Goal: Navigation & Orientation: Understand site structure

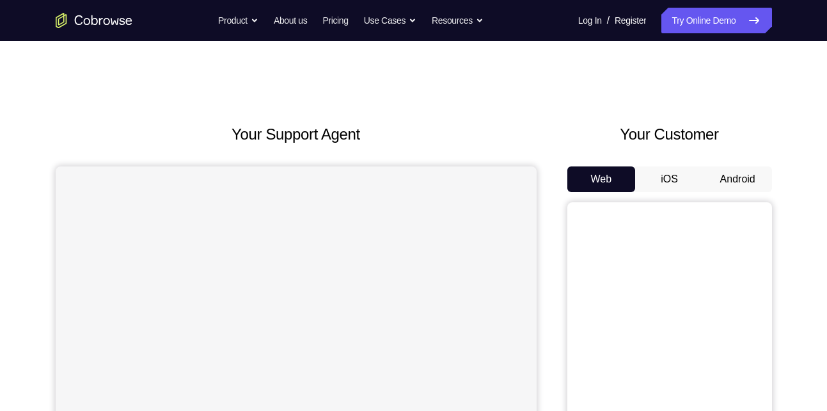
click at [731, 179] on button "Android" at bounding box center [738, 179] width 68 height 26
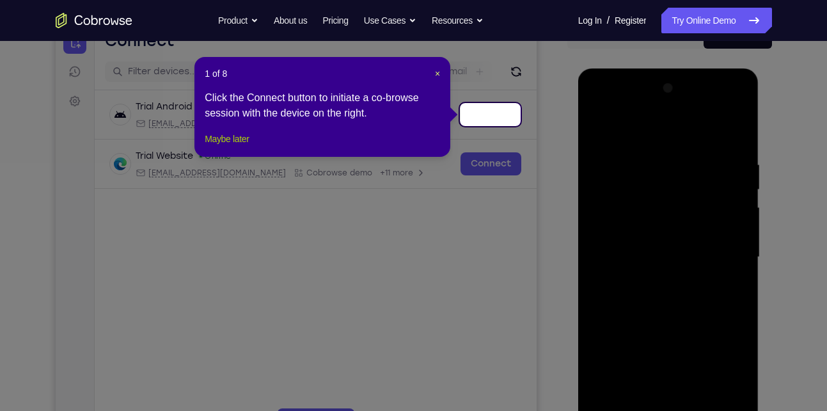
click at [244, 146] on button "Maybe later" at bounding box center [227, 138] width 44 height 15
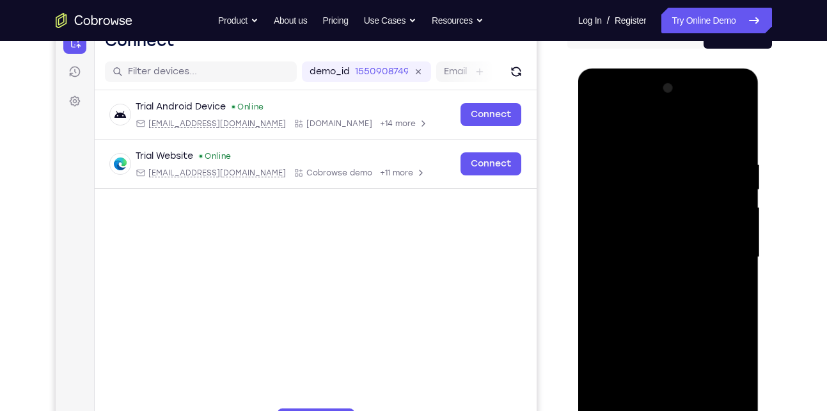
scroll to position [211, 0]
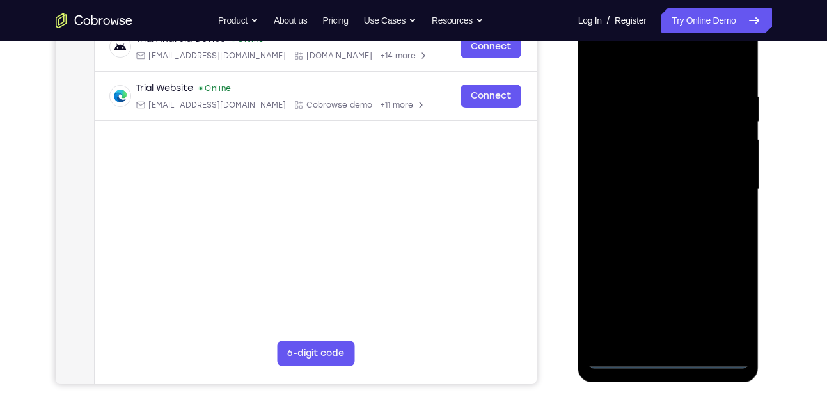
click at [675, 361] on div at bounding box center [668, 189] width 161 height 358
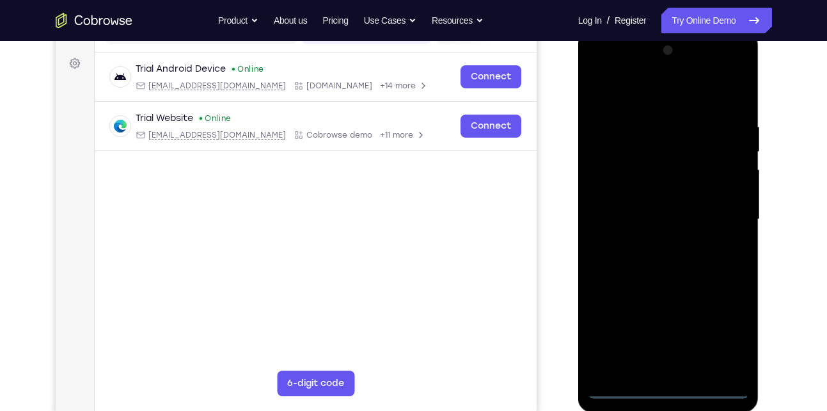
scroll to position [180, 0]
click at [716, 333] on div at bounding box center [668, 221] width 161 height 358
click at [656, 100] on div at bounding box center [668, 221] width 161 height 358
click at [721, 219] on div at bounding box center [668, 221] width 161 height 358
click at [654, 240] on div at bounding box center [668, 221] width 161 height 358
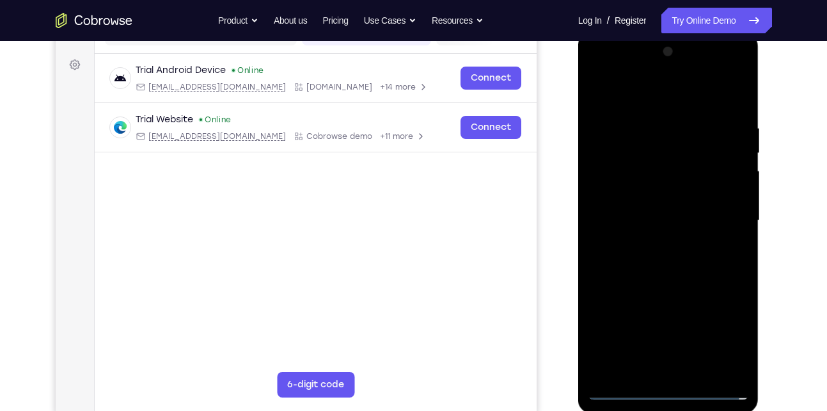
click at [678, 192] on div at bounding box center [668, 221] width 161 height 358
click at [652, 225] on div at bounding box center [668, 221] width 161 height 358
click at [656, 216] on div at bounding box center [668, 221] width 161 height 358
click at [659, 244] on div at bounding box center [668, 221] width 161 height 358
click at [668, 191] on div at bounding box center [668, 221] width 161 height 358
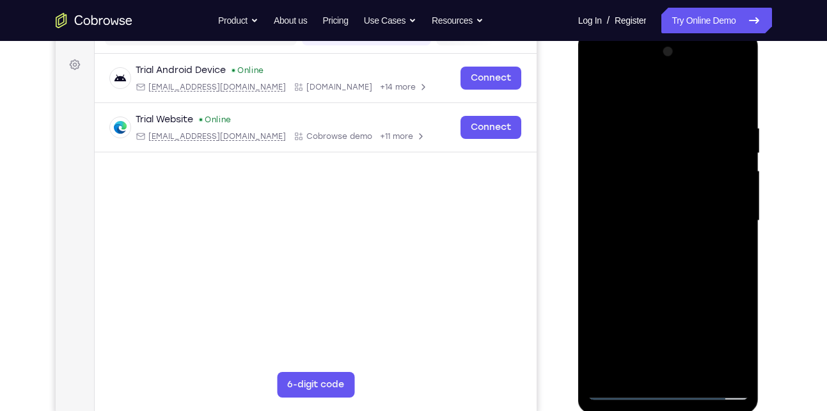
click at [740, 367] on div at bounding box center [668, 221] width 161 height 358
click at [739, 279] on div at bounding box center [668, 221] width 161 height 358
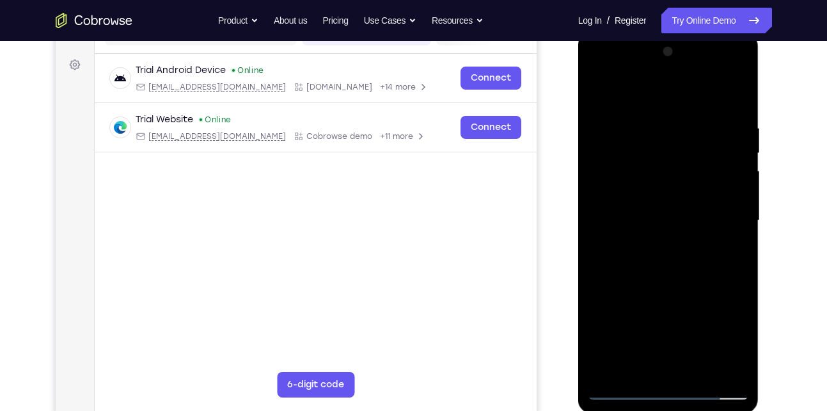
drag, startPoint x: 711, startPoint y: 315, endPoint x: 716, endPoint y: 269, distance: 45.7
click at [716, 269] on div at bounding box center [668, 221] width 161 height 358
drag, startPoint x: 686, startPoint y: 278, endPoint x: 693, endPoint y: 236, distance: 42.8
click at [693, 236] on div at bounding box center [668, 221] width 161 height 358
click at [597, 307] on div at bounding box center [668, 221] width 161 height 358
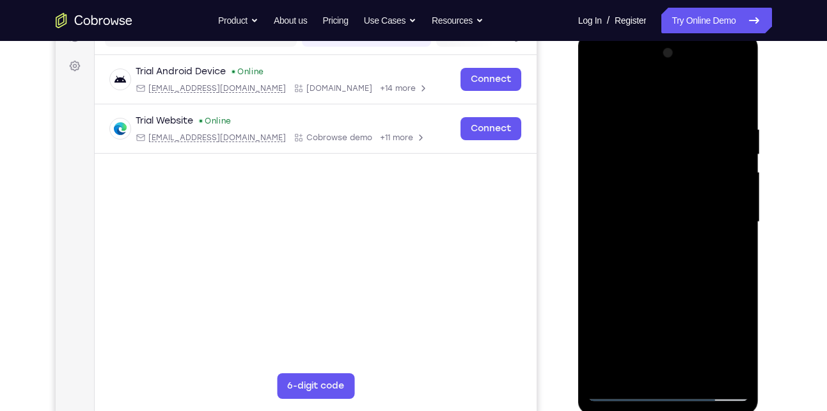
scroll to position [177, 0]
click at [702, 372] on div at bounding box center [668, 223] width 161 height 358
click at [690, 292] on div at bounding box center [668, 223] width 161 height 358
drag, startPoint x: 666, startPoint y: 333, endPoint x: 686, endPoint y: 183, distance: 151.6
click at [686, 183] on div at bounding box center [668, 223] width 161 height 358
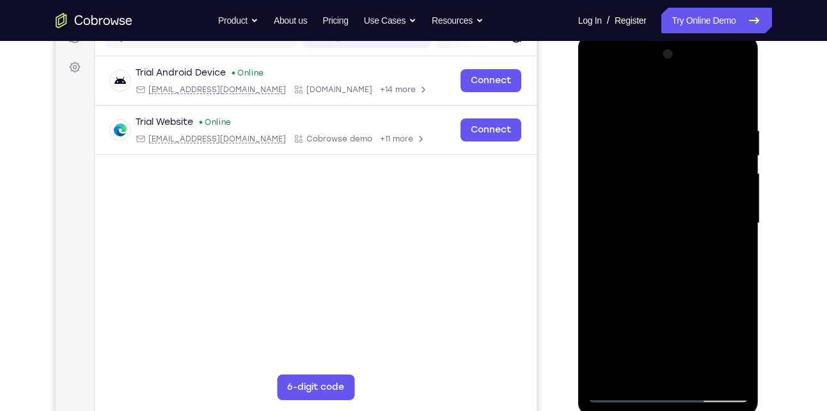
drag, startPoint x: 670, startPoint y: 308, endPoint x: 682, endPoint y: 246, distance: 62.6
click at [682, 246] on div at bounding box center [668, 223] width 161 height 358
drag, startPoint x: 664, startPoint y: 266, endPoint x: 665, endPoint y: 208, distance: 58.2
click at [665, 208] on div at bounding box center [668, 223] width 161 height 358
drag, startPoint x: 654, startPoint y: 279, endPoint x: 656, endPoint y: 203, distance: 76.2
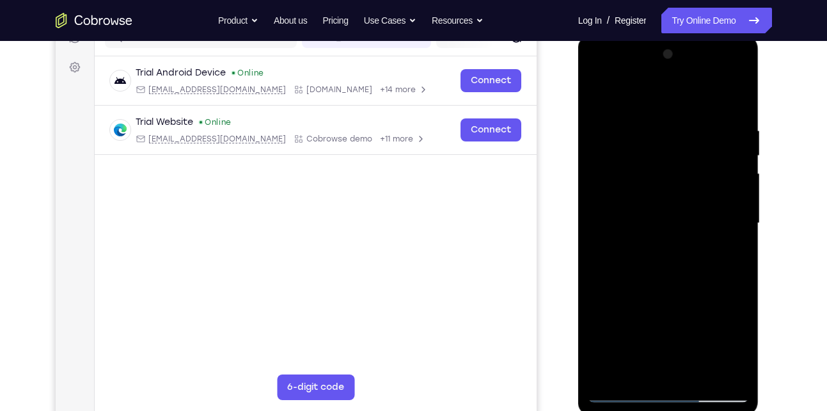
click at [656, 203] on div at bounding box center [668, 223] width 161 height 358
drag, startPoint x: 653, startPoint y: 306, endPoint x: 647, endPoint y: 423, distance: 117.2
click at [647, 410] on html "Online web based iOS Simulators and Android Emulators. Run iPhone, iPad, Mobile…" at bounding box center [669, 227] width 182 height 384
drag, startPoint x: 659, startPoint y: 264, endPoint x: 660, endPoint y: 342, distance: 77.4
click at [660, 342] on div at bounding box center [668, 223] width 161 height 358
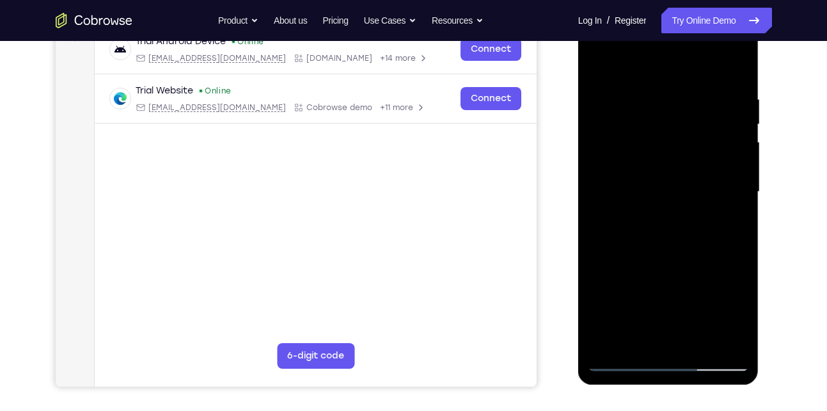
scroll to position [217, 0]
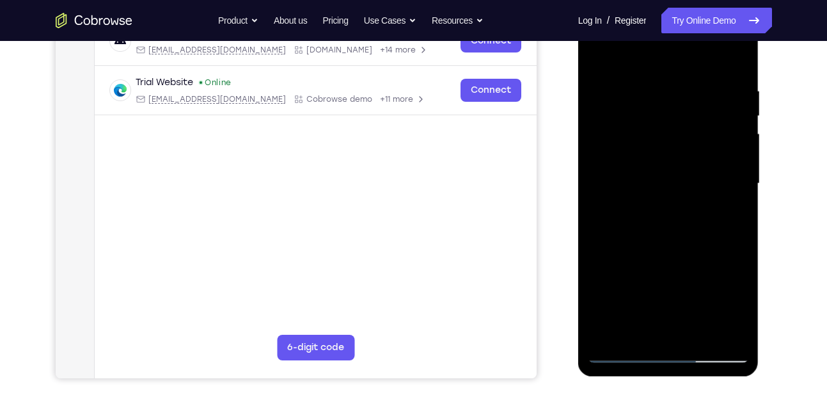
click at [630, 345] on div at bounding box center [668, 183] width 161 height 358
click at [630, 354] on div at bounding box center [668, 183] width 161 height 358
click at [645, 331] on div at bounding box center [668, 183] width 161 height 358
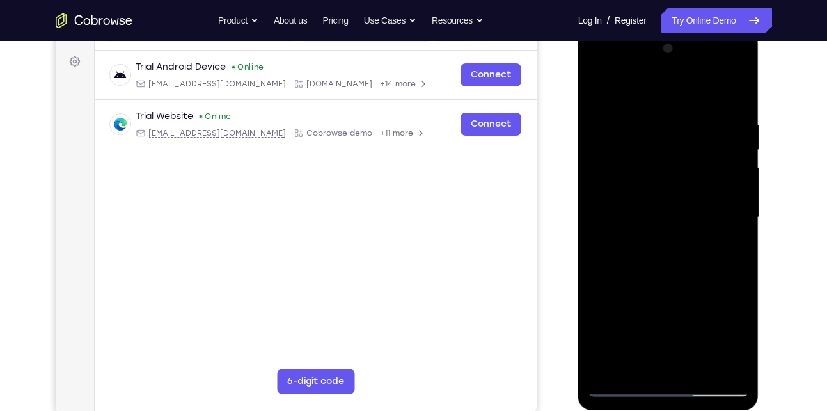
scroll to position [182, 0]
click at [705, 90] on div at bounding box center [668, 218] width 161 height 358
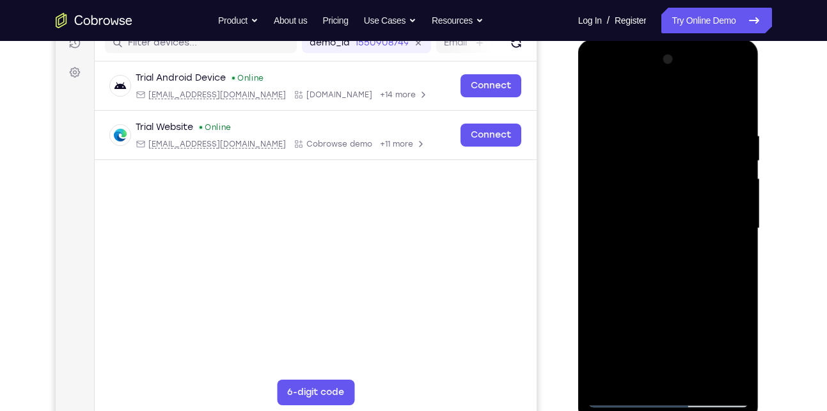
scroll to position [171, 0]
drag, startPoint x: 679, startPoint y: 139, endPoint x: 675, endPoint y: 162, distance: 24.0
click at [675, 162] on div at bounding box center [668, 229] width 161 height 358
click at [673, 125] on div at bounding box center [668, 229] width 161 height 358
drag, startPoint x: 661, startPoint y: 267, endPoint x: 670, endPoint y: 177, distance: 90.6
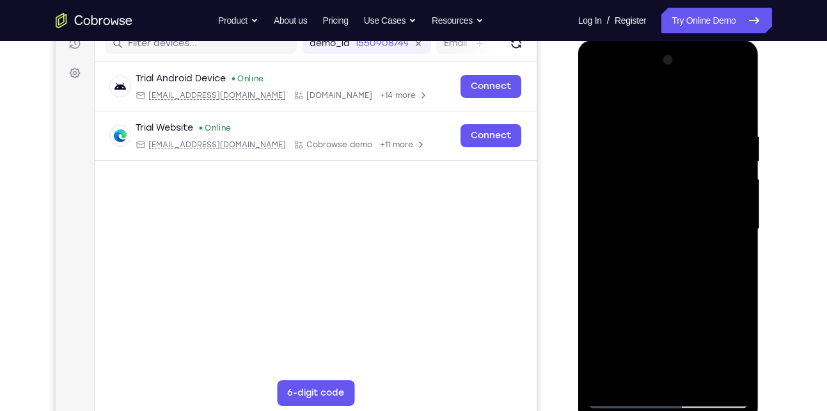
click at [670, 177] on div at bounding box center [668, 229] width 161 height 358
click at [627, 273] on div at bounding box center [668, 229] width 161 height 358
click at [619, 281] on div at bounding box center [668, 229] width 161 height 358
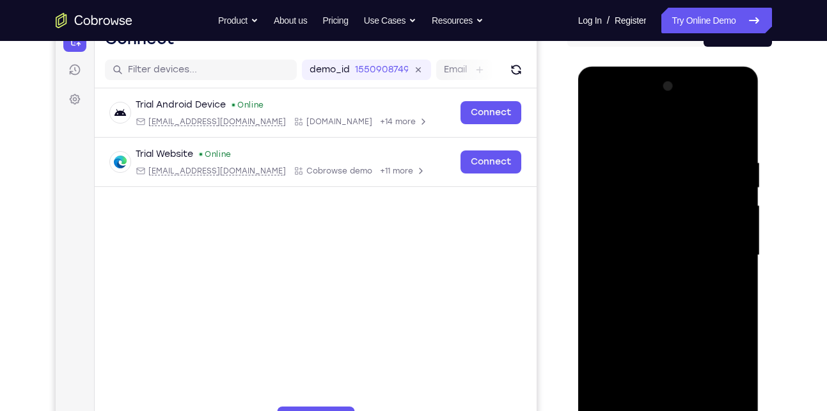
scroll to position [145, 0]
click at [738, 219] on div at bounding box center [668, 256] width 161 height 358
click at [741, 217] on div at bounding box center [668, 256] width 161 height 358
click at [740, 218] on div at bounding box center [668, 256] width 161 height 358
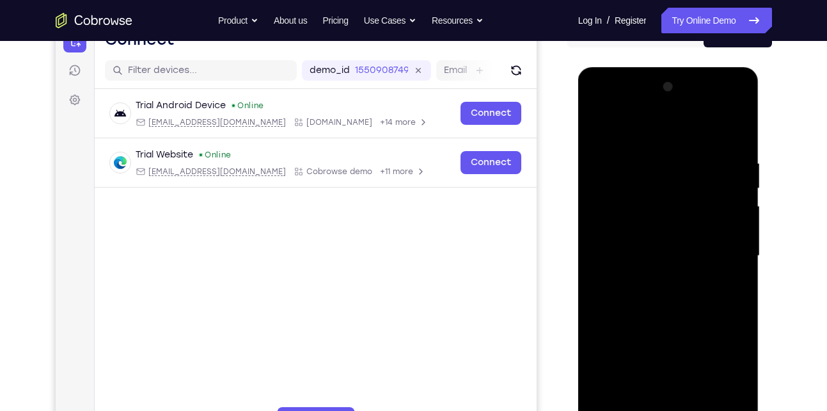
click at [602, 125] on div at bounding box center [668, 256] width 161 height 358
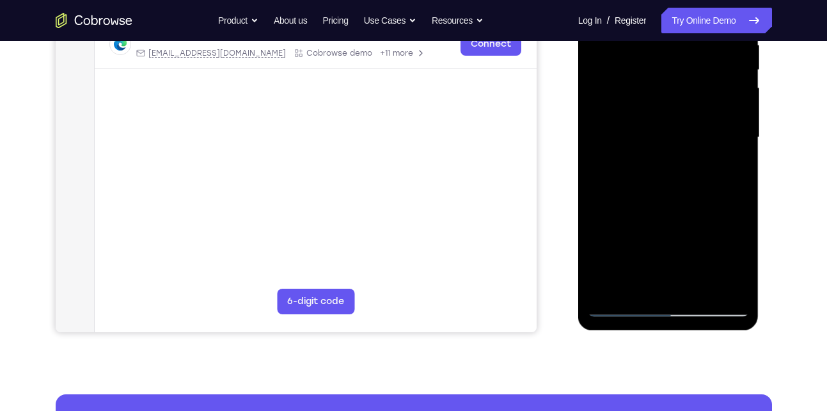
scroll to position [274, 0]
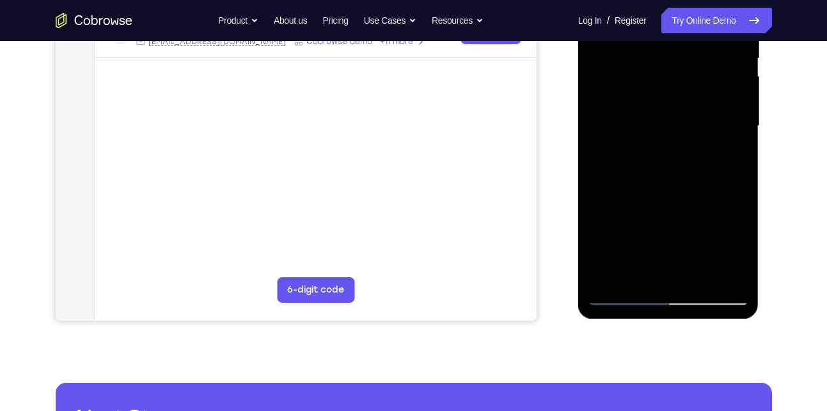
drag, startPoint x: 659, startPoint y: 197, endPoint x: 643, endPoint y: 283, distance: 87.8
click at [643, 283] on div at bounding box center [668, 126] width 161 height 358
drag, startPoint x: 670, startPoint y: 169, endPoint x: 685, endPoint y: 240, distance: 72.5
click at [685, 240] on div at bounding box center [668, 126] width 161 height 358
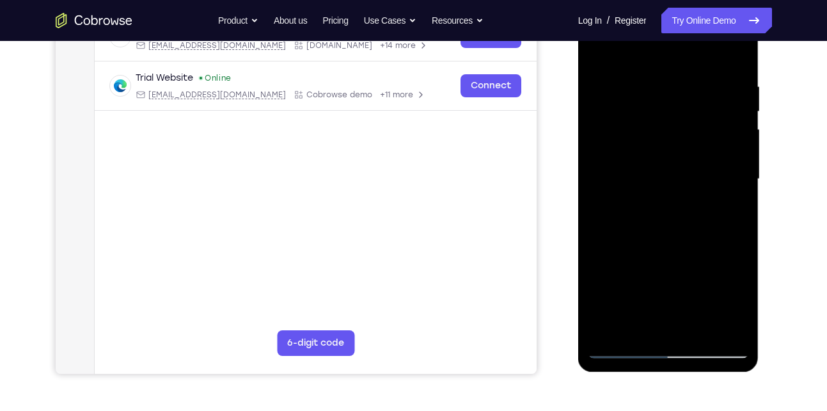
scroll to position [221, 0]
click at [709, 93] on div at bounding box center [668, 180] width 161 height 358
click at [734, 327] on div at bounding box center [668, 180] width 161 height 358
click at [677, 317] on div at bounding box center [668, 180] width 161 height 358
click at [618, 210] on div at bounding box center [668, 180] width 161 height 358
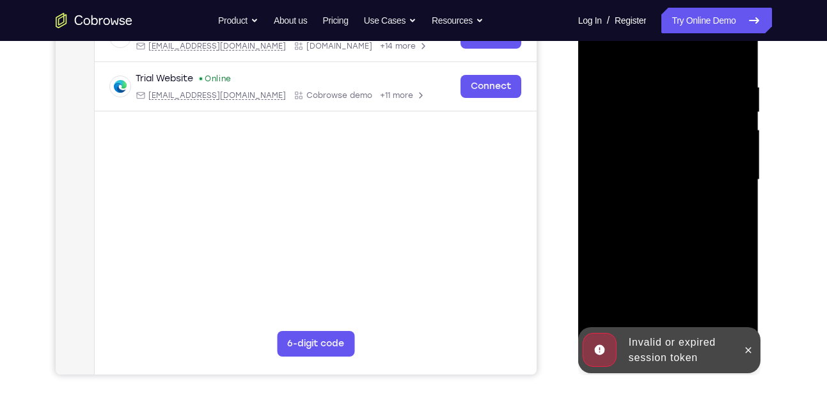
click at [647, 213] on div at bounding box center [668, 180] width 161 height 358
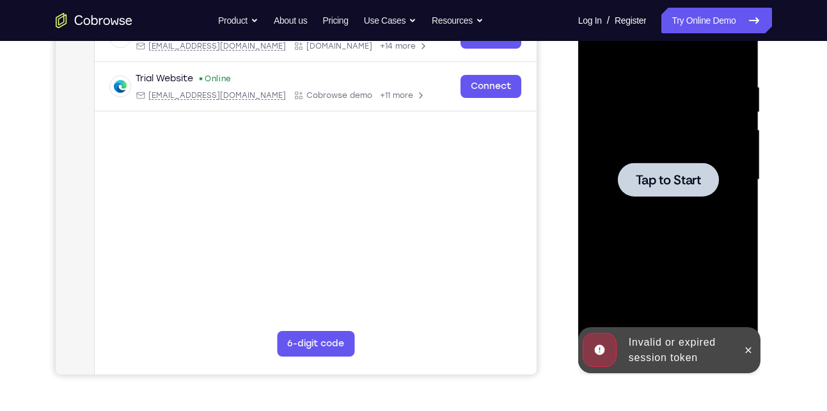
click at [666, 146] on div at bounding box center [668, 180] width 161 height 358
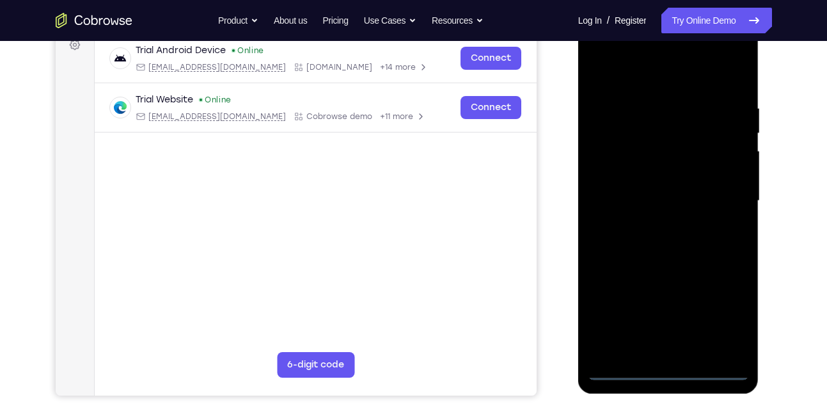
scroll to position [204, 0]
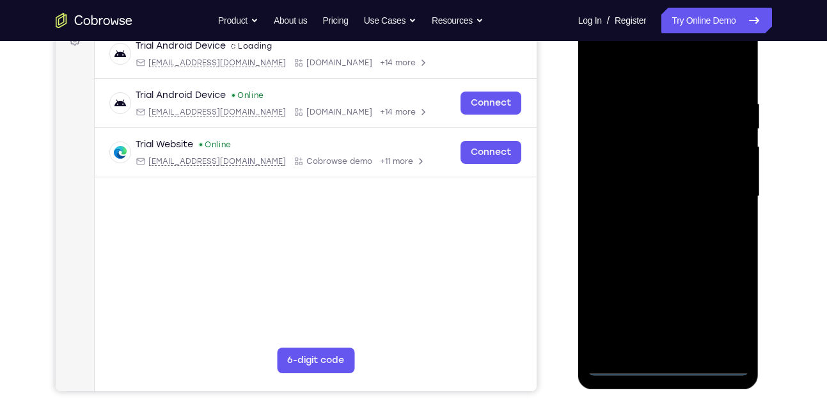
click at [670, 365] on div at bounding box center [668, 196] width 161 height 358
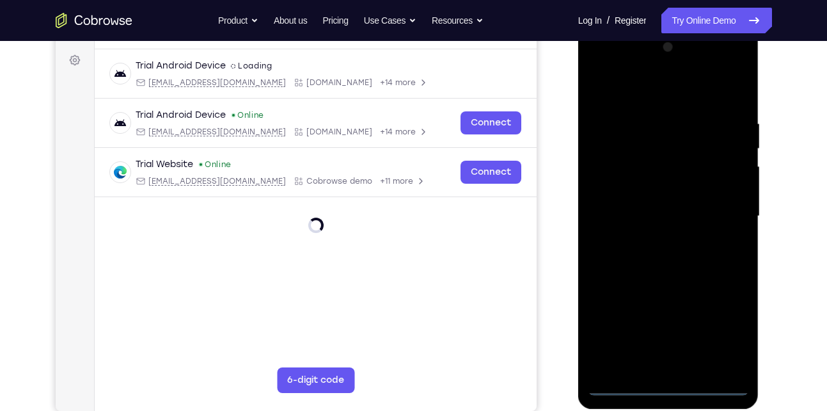
scroll to position [184, 0]
click at [725, 323] on div at bounding box center [668, 217] width 161 height 358
click at [675, 88] on div at bounding box center [668, 217] width 161 height 358
click at [718, 211] on div at bounding box center [668, 217] width 161 height 358
click at [653, 239] on div at bounding box center [668, 217] width 161 height 358
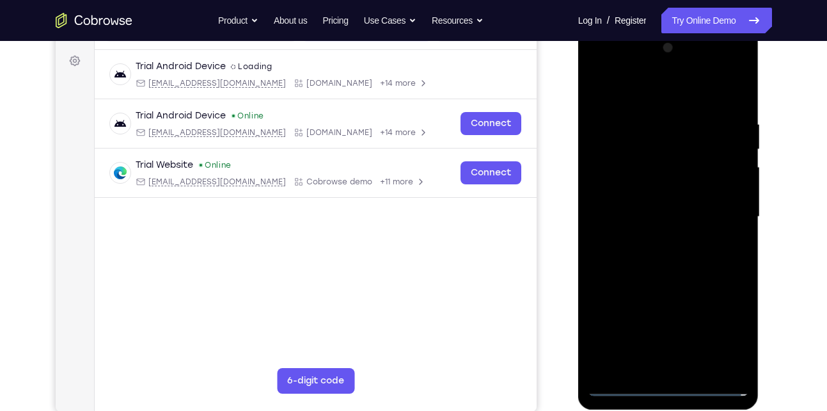
click at [659, 194] on div at bounding box center [668, 217] width 161 height 358
click at [661, 204] on div at bounding box center [668, 217] width 161 height 358
click at [667, 238] on div at bounding box center [668, 217] width 161 height 358
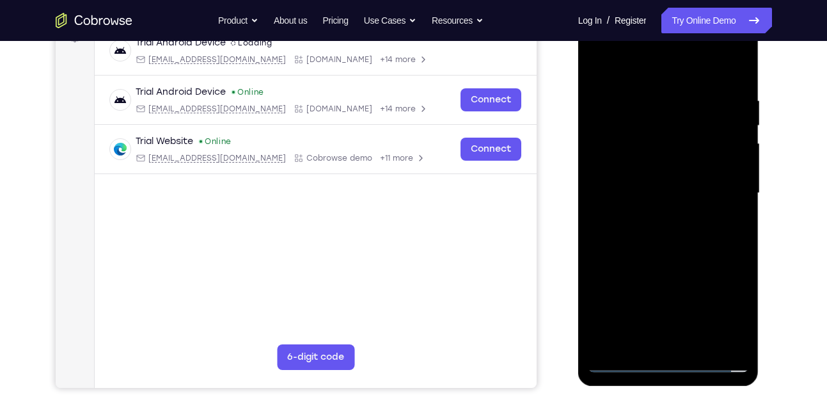
scroll to position [200, 0]
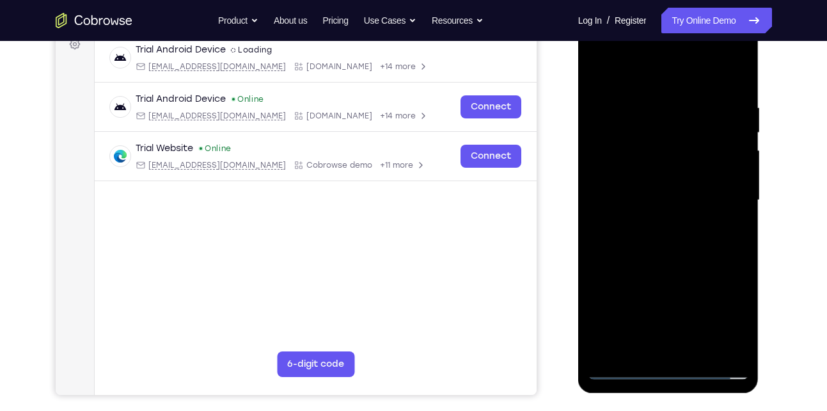
click at [669, 167] on div at bounding box center [668, 200] width 161 height 358
click at [700, 351] on div at bounding box center [668, 200] width 161 height 358
click at [741, 348] on div at bounding box center [668, 200] width 161 height 358
click at [738, 258] on div at bounding box center [668, 200] width 161 height 358
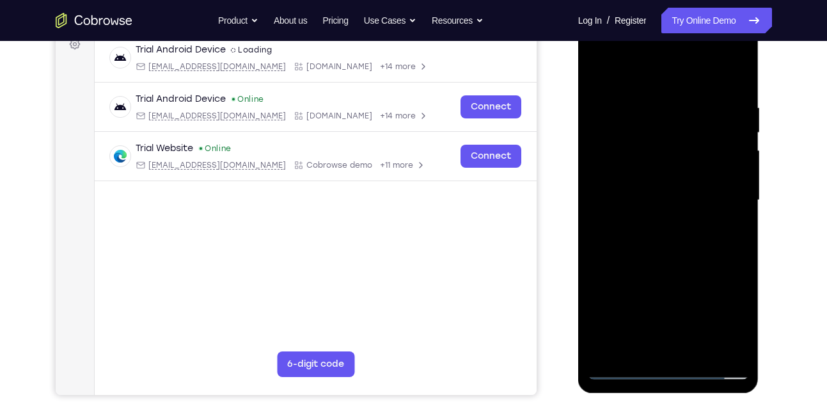
click at [738, 258] on div at bounding box center [668, 200] width 161 height 358
click at [696, 349] on div at bounding box center [668, 200] width 161 height 358
click at [632, 372] on div at bounding box center [668, 200] width 161 height 358
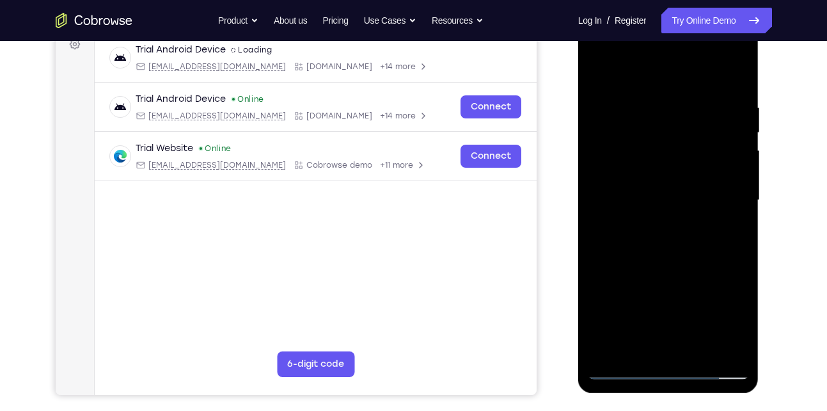
click at [643, 347] on div at bounding box center [668, 200] width 161 height 358
click at [663, 72] on div at bounding box center [668, 200] width 161 height 358
click at [658, 91] on div at bounding box center [668, 200] width 161 height 358
click at [700, 117] on div at bounding box center [668, 200] width 161 height 358
click at [675, 265] on div at bounding box center [668, 200] width 161 height 358
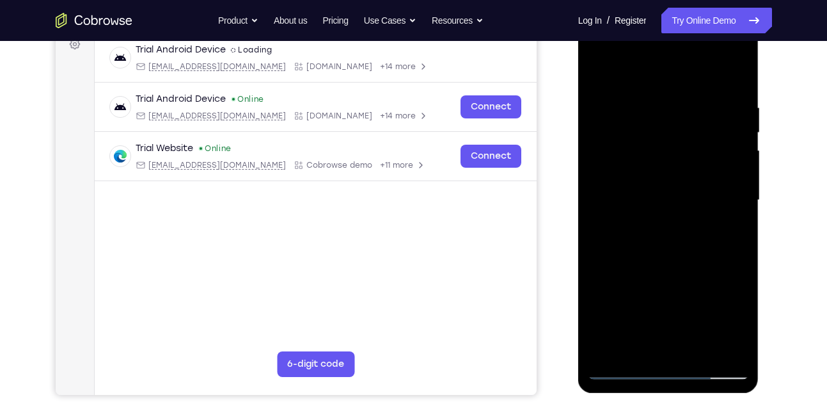
click at [650, 347] on div at bounding box center [668, 200] width 161 height 358
click at [730, 235] on div at bounding box center [668, 200] width 161 height 358
click at [637, 67] on div at bounding box center [668, 200] width 161 height 358
click at [635, 276] on div at bounding box center [668, 200] width 161 height 358
click at [736, 203] on div at bounding box center [668, 200] width 161 height 358
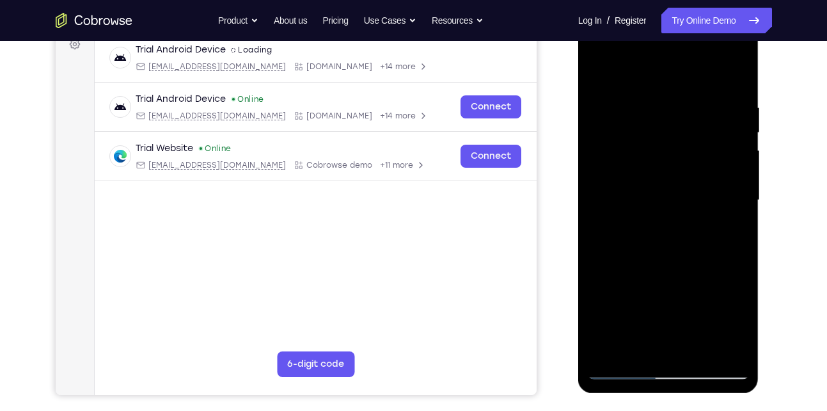
click at [741, 201] on div at bounding box center [668, 200] width 161 height 358
click at [739, 200] on div at bounding box center [668, 200] width 161 height 358
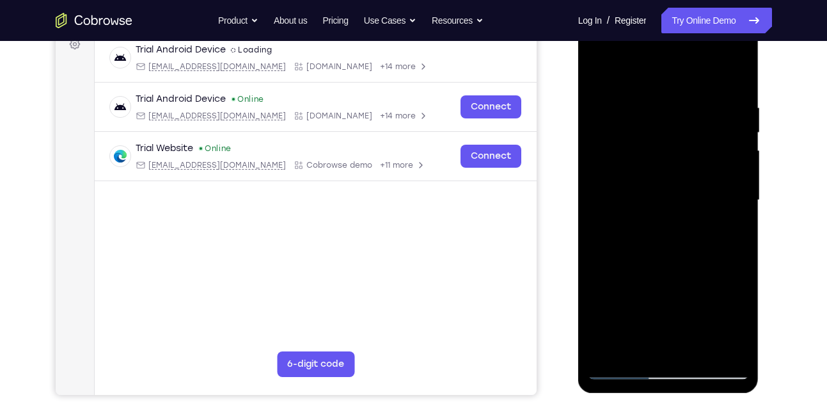
click at [607, 351] on div at bounding box center [668, 200] width 161 height 358
click at [640, 345] on div at bounding box center [668, 200] width 161 height 358
click at [736, 67] on div at bounding box center [668, 200] width 161 height 358
click at [653, 127] on div at bounding box center [668, 200] width 161 height 358
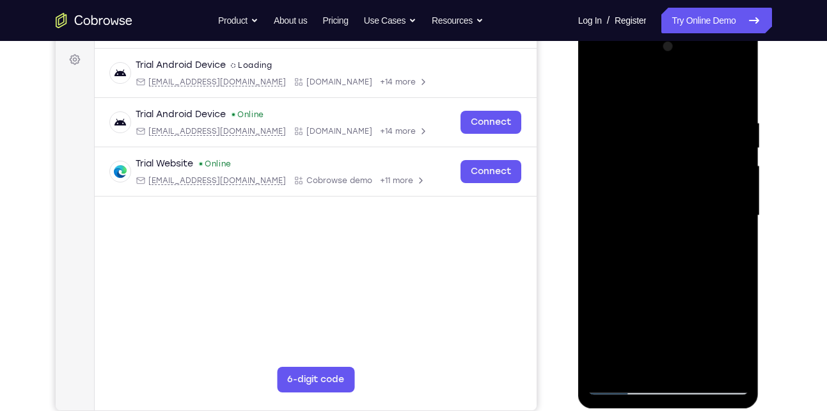
scroll to position [184, 0]
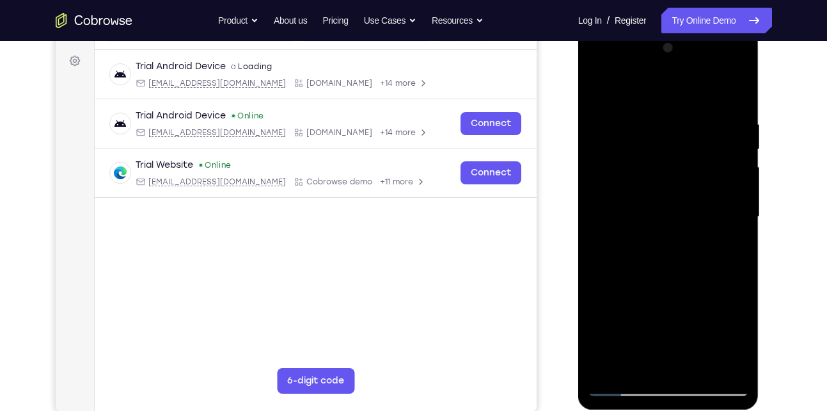
click at [597, 93] on div at bounding box center [668, 217] width 161 height 358
click at [644, 134] on div at bounding box center [668, 217] width 161 height 358
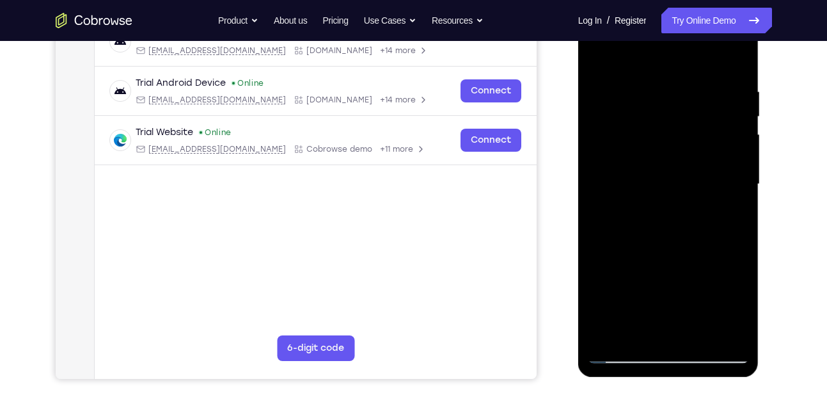
scroll to position [218, 0]
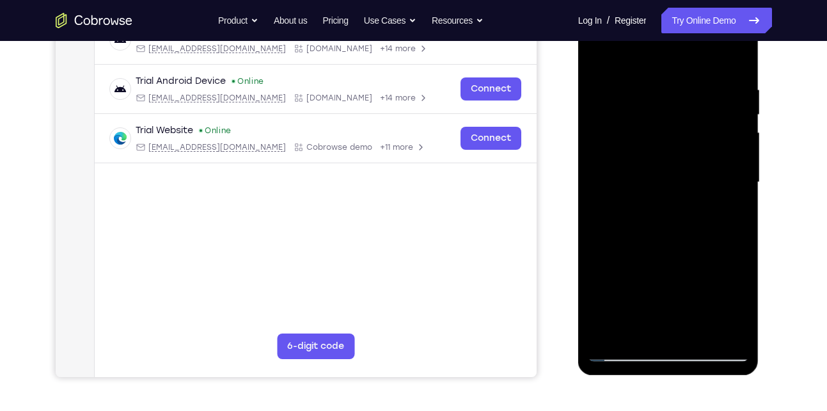
click at [668, 214] on div at bounding box center [668, 182] width 161 height 358
click at [741, 180] on div at bounding box center [668, 182] width 161 height 358
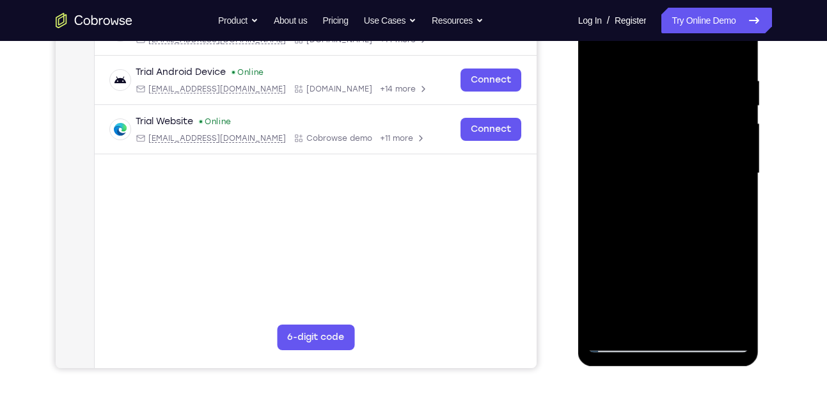
scroll to position [226, 0]
click at [740, 168] on div at bounding box center [668, 174] width 161 height 358
click at [598, 48] on div at bounding box center [668, 174] width 161 height 358
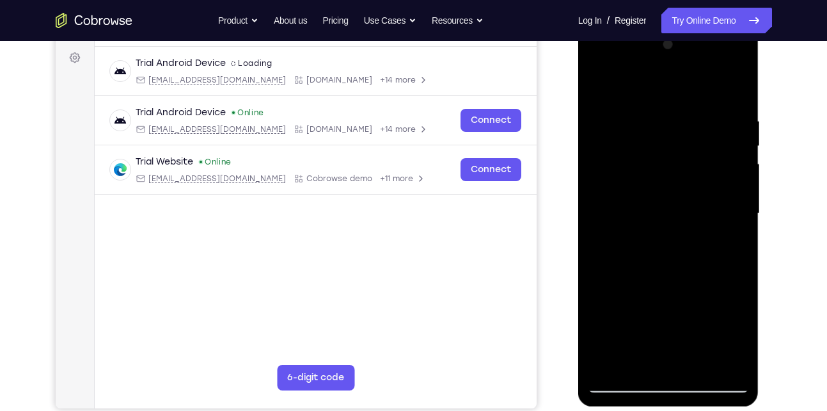
scroll to position [187, 0]
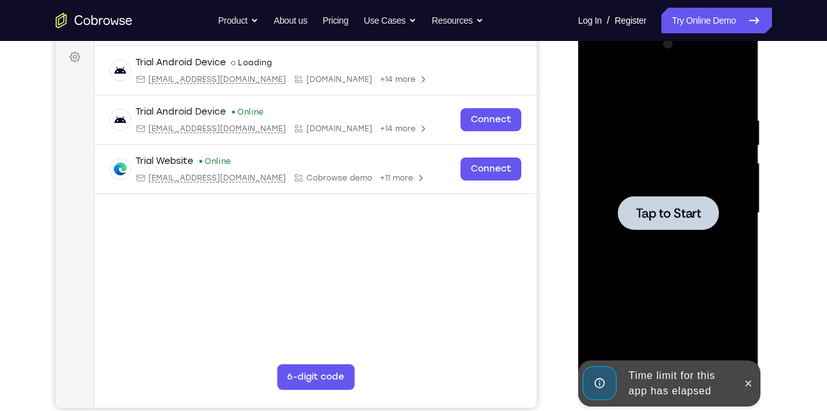
click at [658, 248] on div at bounding box center [668, 213] width 161 height 358
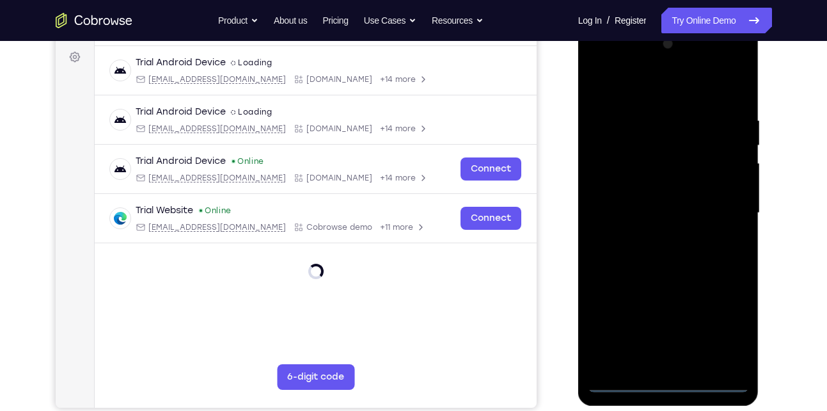
click at [663, 388] on div at bounding box center [668, 213] width 161 height 358
click at [712, 331] on div at bounding box center [668, 213] width 161 height 358
click at [725, 329] on div at bounding box center [668, 213] width 161 height 358
click at [661, 88] on div at bounding box center [668, 213] width 161 height 358
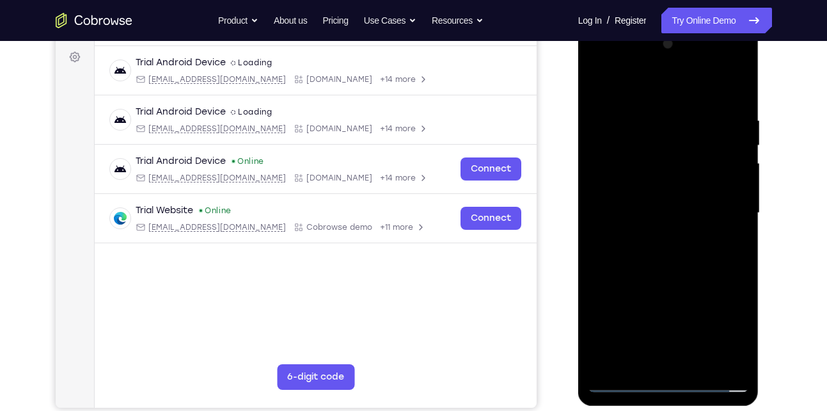
click at [717, 207] on div at bounding box center [668, 213] width 161 height 358
click at [682, 320] on div at bounding box center [668, 213] width 161 height 358
click at [652, 364] on div at bounding box center [668, 213] width 161 height 358
click at [633, 212] on div at bounding box center [668, 213] width 161 height 358
click at [626, 194] on div at bounding box center [668, 213] width 161 height 358
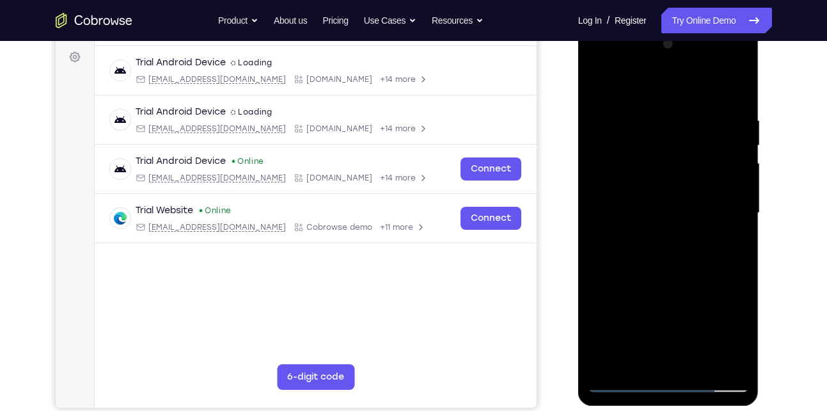
click at [629, 210] on div at bounding box center [668, 213] width 161 height 358
click at [635, 266] on div at bounding box center [668, 213] width 161 height 358
click at [689, 267] on div at bounding box center [668, 213] width 161 height 358
click at [636, 361] on div at bounding box center [668, 213] width 161 height 358
drag, startPoint x: 663, startPoint y: 88, endPoint x: 663, endPoint y: 41, distance: 46.7
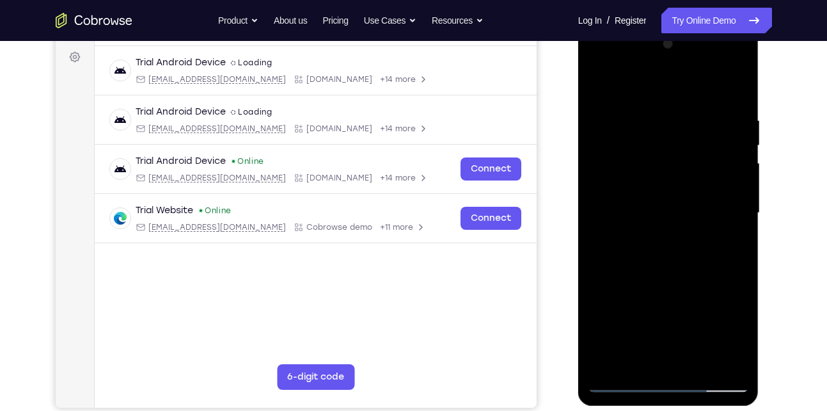
click at [663, 41] on div at bounding box center [668, 213] width 161 height 358
click at [656, 85] on div at bounding box center [668, 213] width 161 height 358
click at [637, 215] on div at bounding box center [668, 213] width 161 height 358
click at [612, 366] on div at bounding box center [668, 213] width 161 height 358
click at [640, 366] on div at bounding box center [668, 213] width 161 height 358
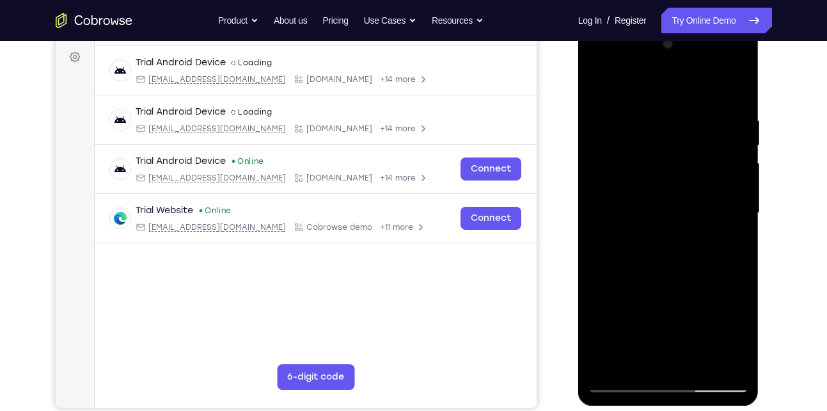
click at [665, 81] on div at bounding box center [668, 213] width 161 height 358
click at [647, 212] on div at bounding box center [668, 213] width 161 height 358
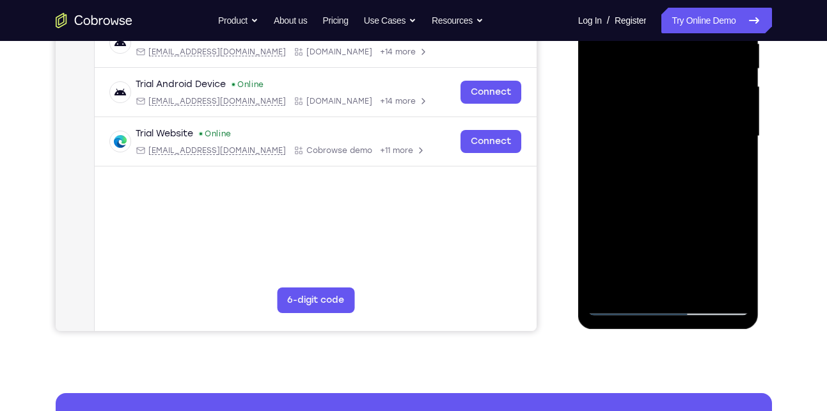
scroll to position [265, 0]
click at [610, 285] on div at bounding box center [668, 136] width 161 height 358
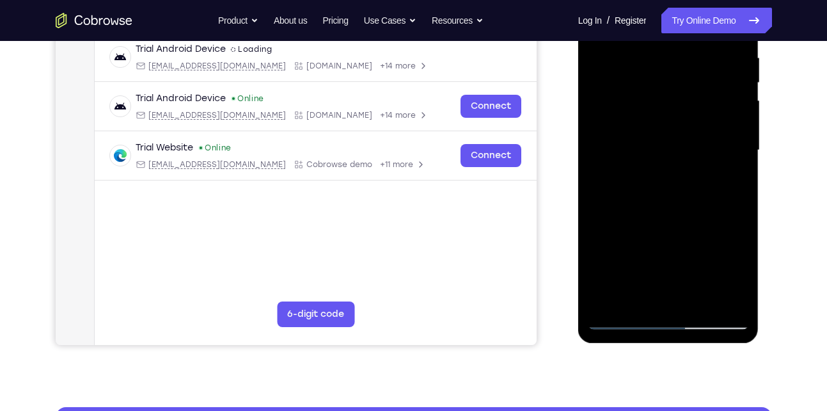
scroll to position [249, 0]
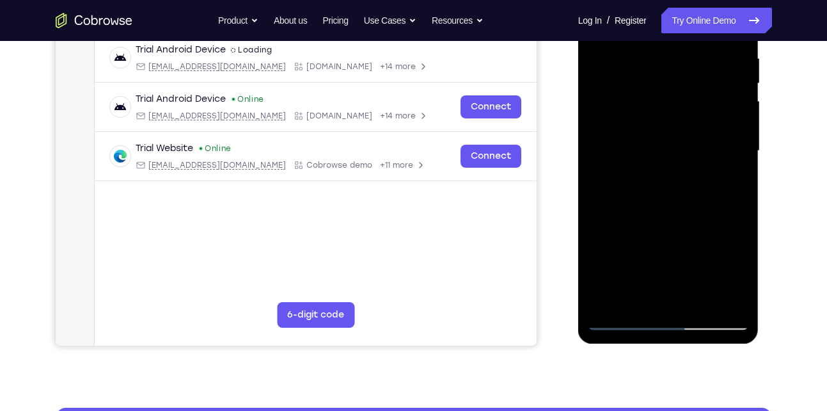
click at [638, 301] on div at bounding box center [668, 151] width 161 height 358
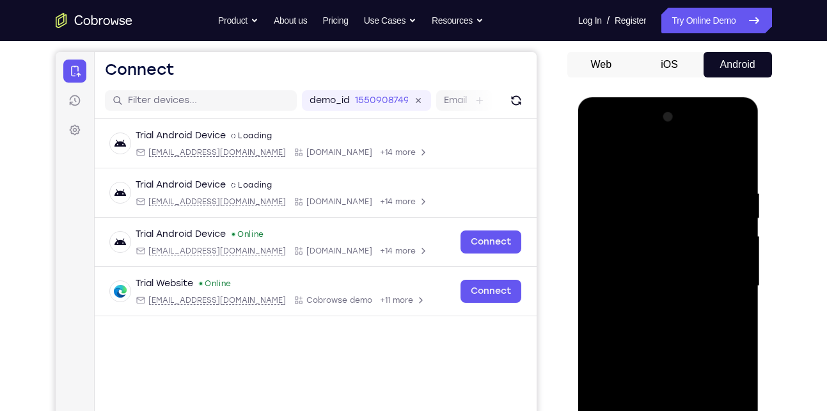
scroll to position [114, 0]
click at [643, 154] on div at bounding box center [668, 286] width 161 height 358
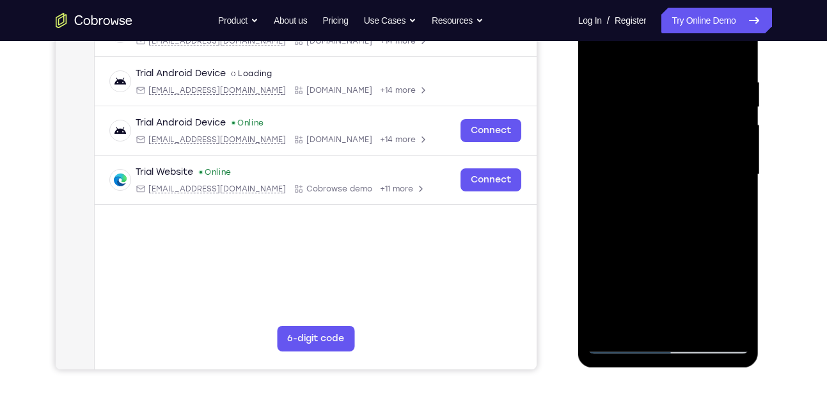
scroll to position [224, 0]
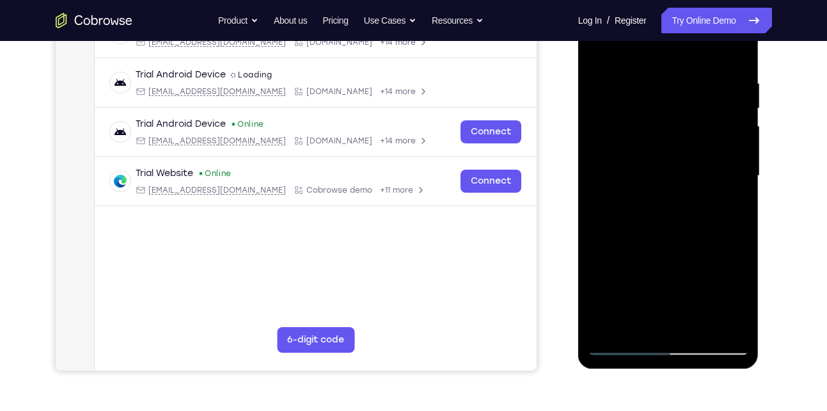
click at [649, 70] on div at bounding box center [668, 176] width 161 height 358
click at [697, 91] on div at bounding box center [668, 176] width 161 height 358
click at [681, 244] on div at bounding box center [668, 176] width 161 height 358
click at [655, 321] on div at bounding box center [668, 176] width 161 height 358
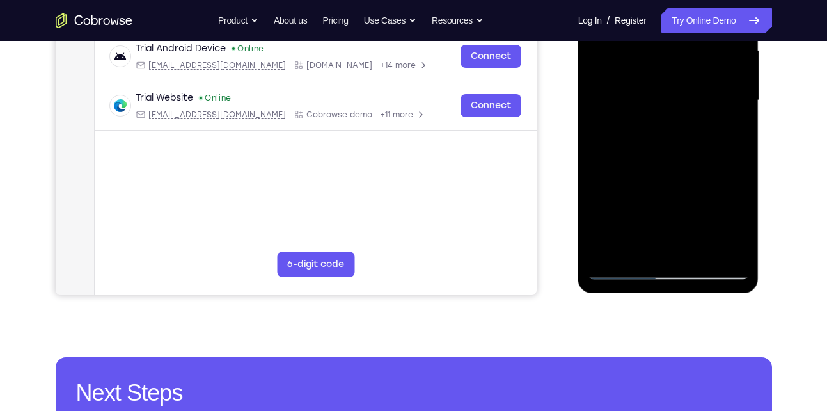
scroll to position [299, 0]
click at [624, 268] on div at bounding box center [668, 101] width 161 height 358
click at [732, 130] on div at bounding box center [668, 101] width 161 height 358
click at [726, 133] on div at bounding box center [668, 101] width 161 height 358
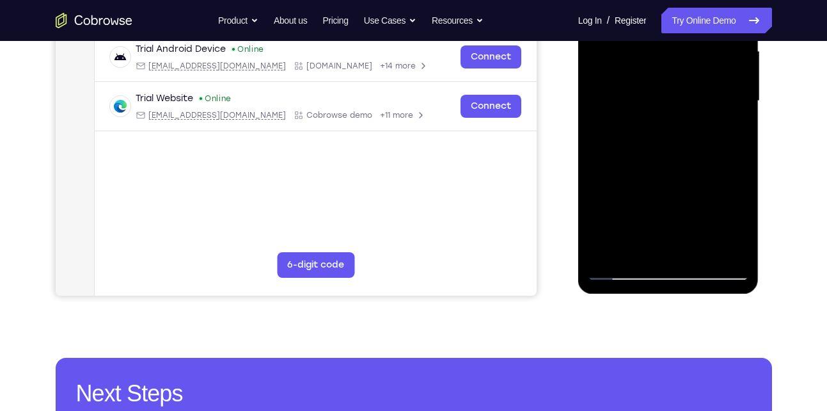
click at [620, 269] on div at bounding box center [668, 101] width 161 height 358
click at [702, 252] on div at bounding box center [668, 101] width 161 height 358
drag, startPoint x: 647, startPoint y: 211, endPoint x: 666, endPoint y: 122, distance: 90.8
click at [666, 122] on div at bounding box center [668, 101] width 161 height 358
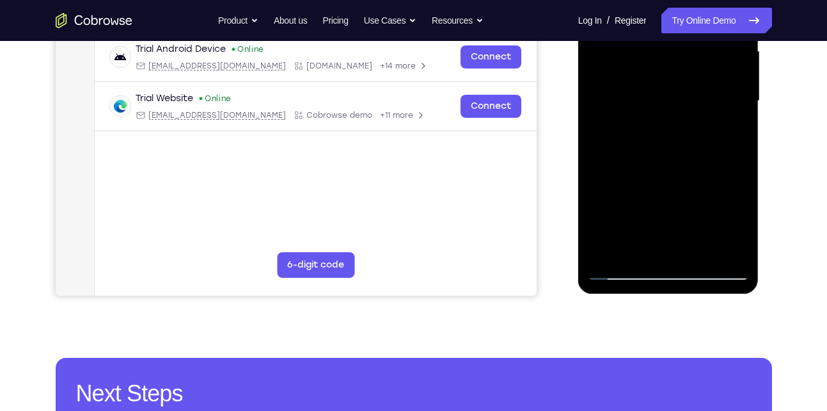
drag, startPoint x: 643, startPoint y: 184, endPoint x: 633, endPoint y: 68, distance: 115.6
click at [633, 68] on div at bounding box center [668, 101] width 161 height 358
drag, startPoint x: 627, startPoint y: 213, endPoint x: 633, endPoint y: 85, distance: 128.0
click at [633, 85] on div at bounding box center [668, 101] width 161 height 358
